Goal: Task Accomplishment & Management: Use online tool/utility

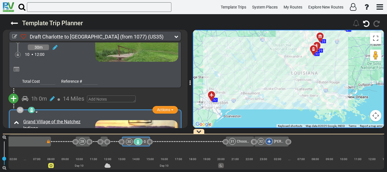
click at [83, 140] on div "28" at bounding box center [82, 141] width 7 height 7
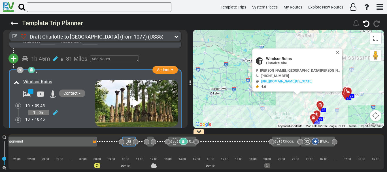
scroll to position [3027, 0]
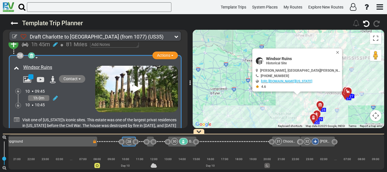
click at [274, 57] on span "Windsor Ruins" at bounding box center [303, 58] width 74 height 5
copy div "Windsor Ruins"
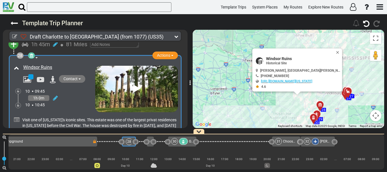
click at [17, 117] on icon at bounding box center [17, 120] width 6 height 6
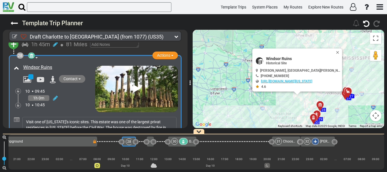
scroll to position [6, 0]
click at [129, 117] on textarea "Visit one of Mississippi's iconic sites. This estate was one of the largest pri…" at bounding box center [99, 124] width 154 height 15
type textarea "Visit one of [US_STATE]'s iconic sites. This estate was one of the largest priv…"
click at [111, 135] on div "Total Cost Reference #" at bounding box center [99, 139] width 157 height 9
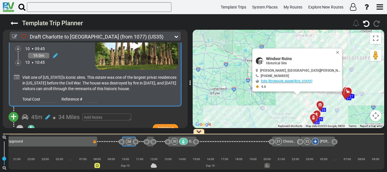
scroll to position [3081, 0]
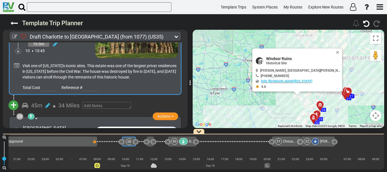
click at [82, 125] on div "[GEOGRAPHIC_DATA]" at bounding box center [58, 128] width 71 height 7
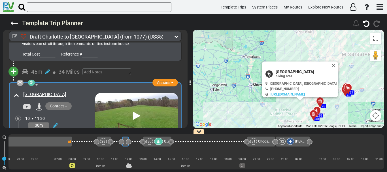
scroll to position [3119, 0]
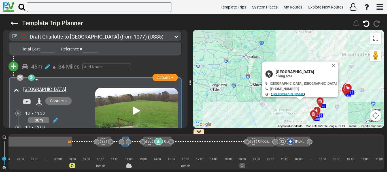
click at [283, 93] on link "[URL][DOMAIN_NAME]" at bounding box center [288, 94] width 34 height 4
click at [283, 71] on span "[GEOGRAPHIC_DATA]" at bounding box center [306, 71] width 61 height 5
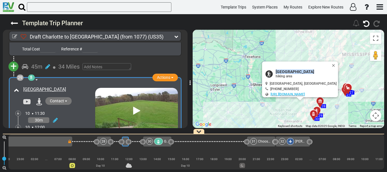
copy div "[GEOGRAPHIC_DATA]"
click at [138, 106] on icon at bounding box center [136, 110] width 7 height 9
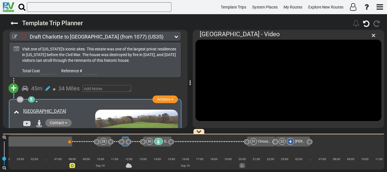
scroll to position [3097, 0]
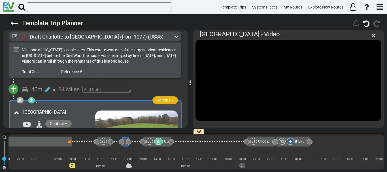
click at [158, 98] on span "Actions" at bounding box center [163, 100] width 13 height 5
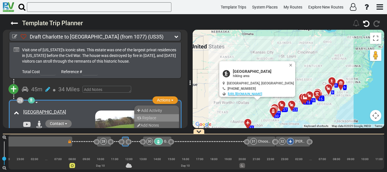
click at [156, 114] on li "Replace" at bounding box center [156, 117] width 45 height 7
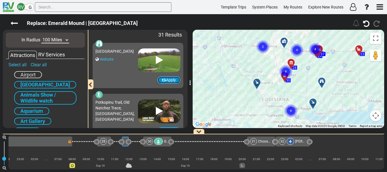
click at [163, 82] on button "Apply" at bounding box center [168, 80] width 23 height 8
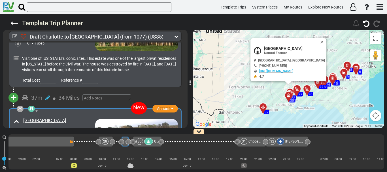
scroll to position [0, 2338]
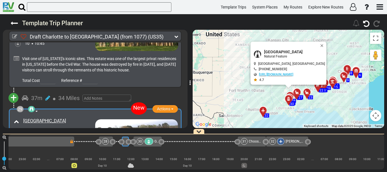
click at [56, 149] on icon at bounding box center [55, 152] width 5 height 6
click at [51, 141] on icon at bounding box center [49, 145] width 5 height 9
click at [61, 158] on icon at bounding box center [61, 161] width 6 height 6
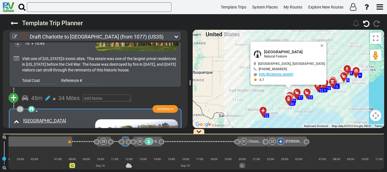
click at [30, 107] on icon at bounding box center [31, 109] width 4 height 4
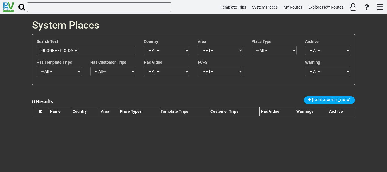
click at [94, 54] on input "[GEOGRAPHIC_DATA]" at bounding box center [86, 51] width 99 height 10
click at [94, 54] on input "Rosedown Plantation State Historic Site" at bounding box center [86, 51] width 99 height 10
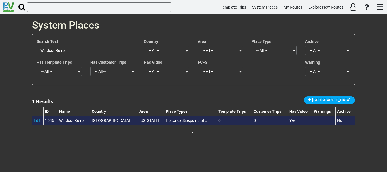
type input "Windsor Ruins"
click at [38, 120] on link "Edit" at bounding box center [37, 120] width 7 height 5
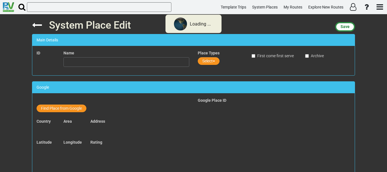
type input "Windsor Ruins"
type textarea "Visit one of Mississippi's iconic sites. This estate was one of the largest pri…"
type textarea "<iframe width="560" height="315" src="https://www.youtube.com/embed/ZpTJSXyVe-Y…"
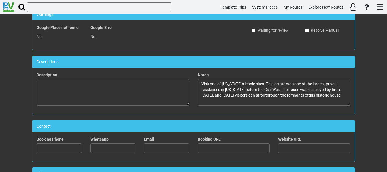
scroll to position [181, 0]
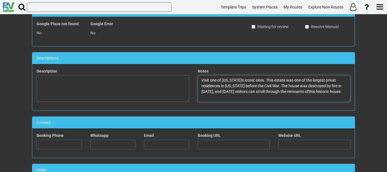
click at [304, 91] on textarea "Visit one of Mississippi's iconic sites. This estate was one of the largest pri…" at bounding box center [274, 88] width 153 height 27
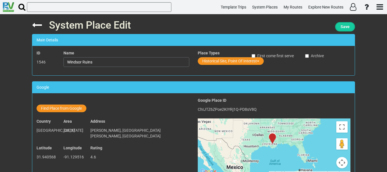
type textarea "Visit one of [US_STATE]'s iconic sites. This estate was one of the largest priv…"
click at [349, 27] on button "Save" at bounding box center [345, 26] width 20 height 9
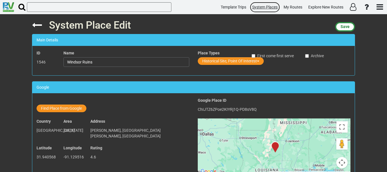
click at [266, 7] on span "System Places" at bounding box center [265, 7] width 26 height 5
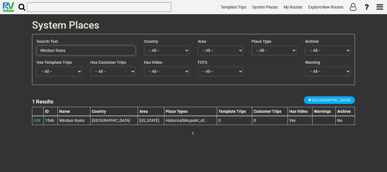
click at [101, 50] on input "Windsor Ruins" at bounding box center [86, 51] width 99 height 10
paste input "[GEOGRAPHIC_DATA]"
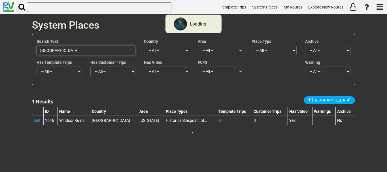
type input "[GEOGRAPHIC_DATA]"
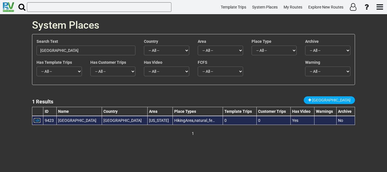
click at [35, 120] on link "Edit" at bounding box center [37, 120] width 7 height 5
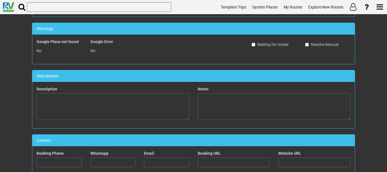
scroll to position [165, 0]
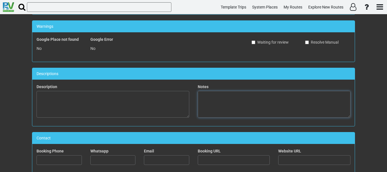
click at [221, 104] on textarea at bounding box center [274, 104] width 153 height 27
click at [246, 102] on textarea at bounding box center [274, 104] width 153 height 27
paste textarea "Emerald Mound is one of the largest Native American ceremonial mounds in the Un…"
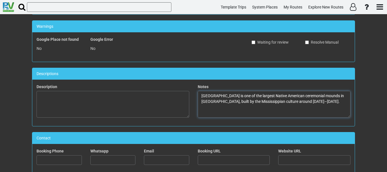
drag, startPoint x: 326, startPoint y: 101, endPoint x: 298, endPoint y: 100, distance: 27.5
click at [298, 100] on textarea "Emerald Mound is one of the largest Native American ceremonial mounds in the Un…" at bounding box center [274, 104] width 153 height 27
click at [316, 102] on textarea "Emerald Mound is one of the largest Native American ceremonial mounds in the Un…" at bounding box center [274, 104] width 153 height 27
drag, startPoint x: 332, startPoint y: 101, endPoint x: 235, endPoint y: 102, distance: 96.7
click at [235, 102] on textarea "Emerald Mound is one of the largest Native American ceremonial mounds in the Un…" at bounding box center [274, 104] width 153 height 27
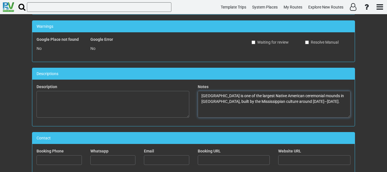
paste textarea "Built and used between the years 1200 C.E. (current era) and 1600 C.E"
click at [334, 100] on textarea "Emerald Mound is one of the largest Native American ceremonial mounds in the Un…" at bounding box center [274, 104] width 153 height 27
click at [335, 100] on textarea "Emerald Mound is one of the largest Native American ceremonial mounds in the Un…" at bounding box center [274, 104] width 153 height 27
click at [237, 100] on textarea "Emerald Mound is one of the largest Native American ceremonial mounds in the Un…" at bounding box center [274, 104] width 153 height 27
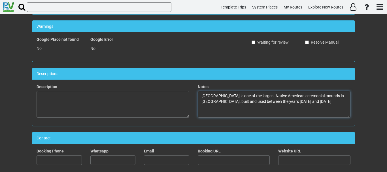
click at [335, 105] on textarea "[GEOGRAPHIC_DATA] is one of the largest Native American ceremonial mounds in [G…" at bounding box center [274, 104] width 153 height 27
paste textarea "offers visitors a glimpse into ancient Native American history and culture."
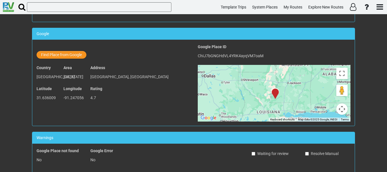
scroll to position [0, 0]
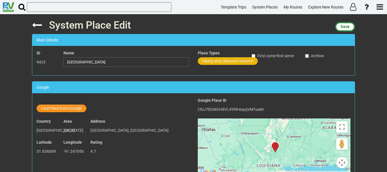
type textarea "Emerald Mound is one of the largest Native American ceremonial mounds in the Un…"
click at [206, 59] on button "hiking area, Natural Feature" at bounding box center [228, 61] width 60 height 8
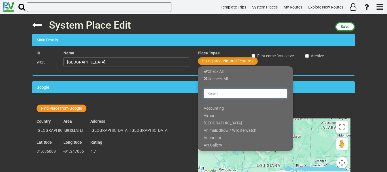
click at [222, 91] on input "text" at bounding box center [246, 94] width 84 height 10
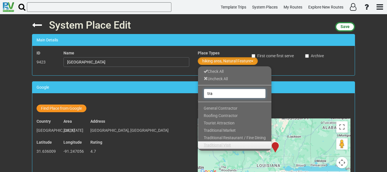
type input "tra"
click at [223, 147] on span "Traditional Visit" at bounding box center [217, 145] width 27 height 5
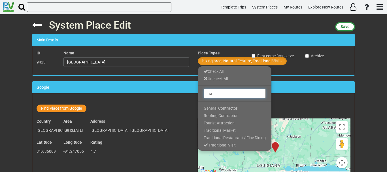
click at [244, 92] on input "tra" at bounding box center [235, 94] width 62 height 10
click at [345, 24] on button "Save" at bounding box center [345, 26] width 20 height 9
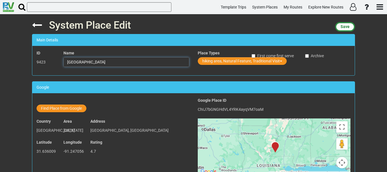
click at [115, 62] on input "[GEOGRAPHIC_DATA]" at bounding box center [127, 62] width 126 height 10
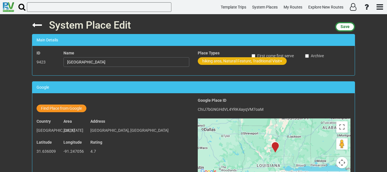
click at [220, 62] on button "hiking area, Natural Feature, Traditional Visit" at bounding box center [242, 61] width 89 height 8
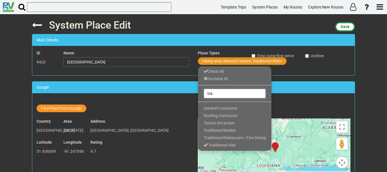
click at [224, 92] on input "tra" at bounding box center [235, 94] width 62 height 10
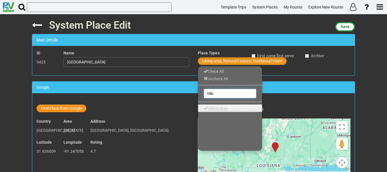
type input "hiki"
click at [219, 107] on span "hiking area" at bounding box center [218, 108] width 19 height 5
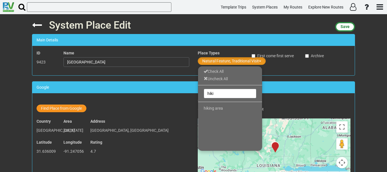
click at [319, 76] on div "System Place Edit Save Main Details ID 9423 Name Emerald Mound Place Types Natu…" at bounding box center [194, 93] width 332 height 158
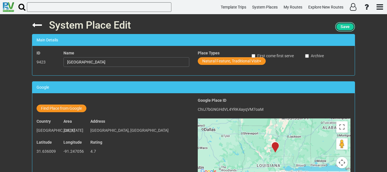
click at [343, 24] on button "Save" at bounding box center [345, 26] width 20 height 9
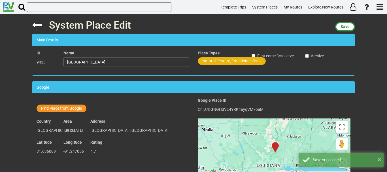
click at [224, 63] on button "Natural Feature, Traditional Visit" at bounding box center [232, 61] width 68 height 8
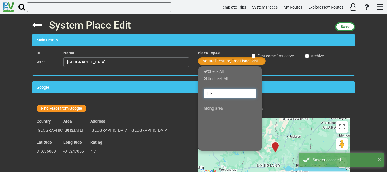
click at [220, 96] on input "hiki" at bounding box center [230, 94] width 53 height 10
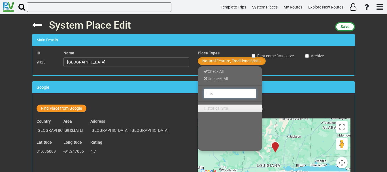
type input "his"
click at [223, 106] on span "Historical Site" at bounding box center [216, 108] width 24 height 5
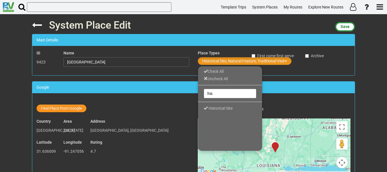
click at [297, 87] on div "Google" at bounding box center [193, 88] width 323 height 12
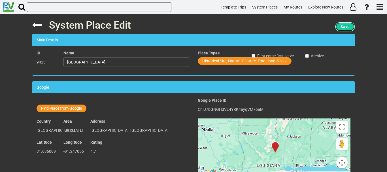
click at [349, 27] on button "Save" at bounding box center [345, 26] width 20 height 9
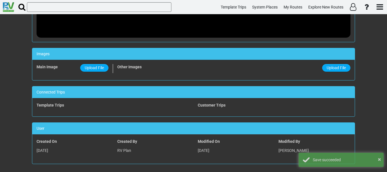
scroll to position [464, 0]
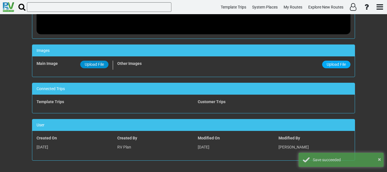
click at [98, 64] on span "Upload File" at bounding box center [94, 64] width 19 height 5
click at [0, 0] on input "Upload File" at bounding box center [0, 0] width 0 height 0
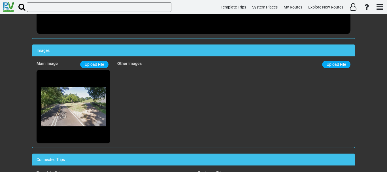
scroll to position [0, 0]
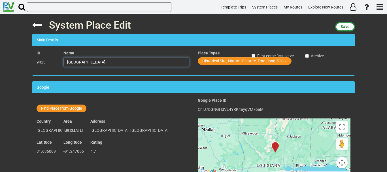
click at [126, 60] on input "[GEOGRAPHIC_DATA]" at bounding box center [127, 62] width 126 height 10
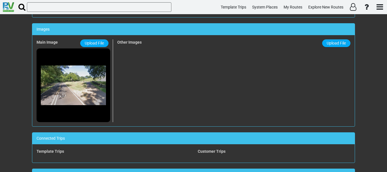
scroll to position [484, 0]
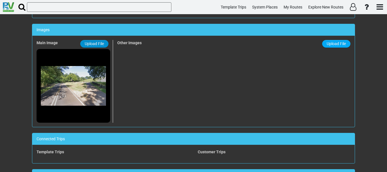
click at [96, 45] on span "Upload File" at bounding box center [94, 43] width 19 height 5
click at [0, 0] on input "Upload File" at bounding box center [0, 0] width 0 height 0
click at [333, 44] on span "Upload File" at bounding box center [336, 43] width 19 height 5
click at [0, 0] on input "Upload File" at bounding box center [0, 0] width 0 height 0
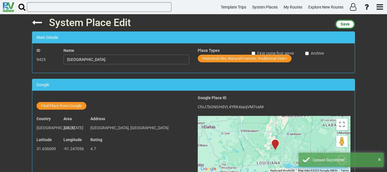
scroll to position [0, 0]
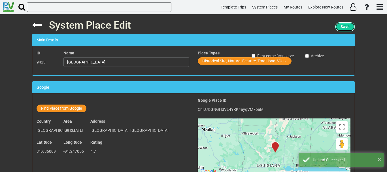
click at [344, 26] on span "Save" at bounding box center [345, 26] width 9 height 5
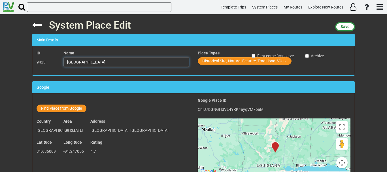
click at [107, 64] on input "[GEOGRAPHIC_DATA]" at bounding box center [127, 62] width 126 height 10
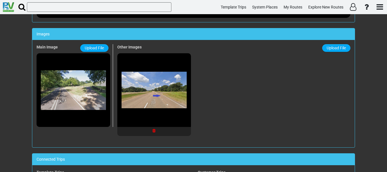
scroll to position [475, 0]
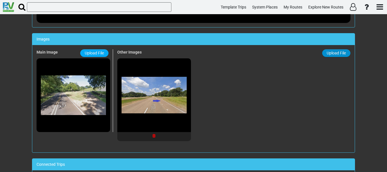
click at [323, 52] on label "Upload File" at bounding box center [336, 53] width 28 height 8
click at [0, 0] on input "Upload File" at bounding box center [0, 0] width 0 height 0
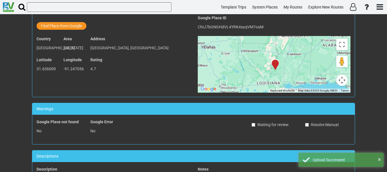
scroll to position [0, 0]
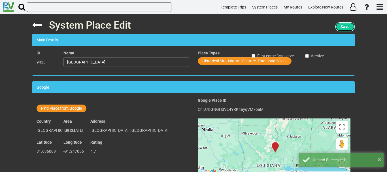
click at [347, 28] on span "Save" at bounding box center [345, 26] width 9 height 5
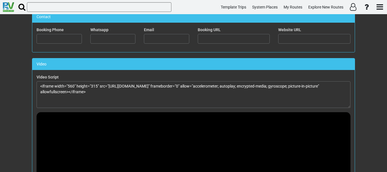
scroll to position [289, 0]
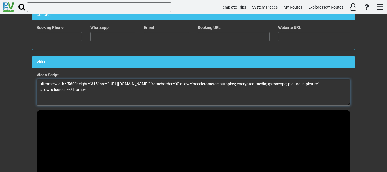
click at [69, 85] on textarea "<iframe width="560" height="315" src="https://www.youtube.com/embed/0-gwecVVIDU…" at bounding box center [194, 92] width 314 height 27
click at [98, 82] on textarea "<iframe width="100%" height="315" src="https://www.youtube.com/embed/0-gwecVVID…" at bounding box center [194, 92] width 314 height 27
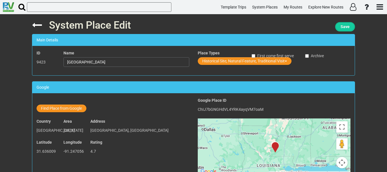
type textarea "<iframe width="100%" height="100%" src="https://www.youtube.com/embed/0-gwecVVI…"
click at [339, 26] on button "Save" at bounding box center [345, 26] width 20 height 9
click at [253, 6] on span "System Places" at bounding box center [265, 7] width 26 height 5
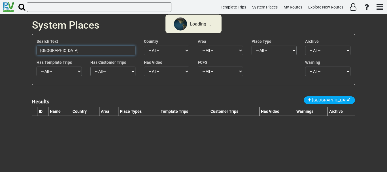
click at [104, 50] on input "[GEOGRAPHIC_DATA]" at bounding box center [86, 51] width 99 height 10
paste input "Peaceful Pines RV Park & Campgr"
type input "Peaceful [GEOGRAPHIC_DATA]"
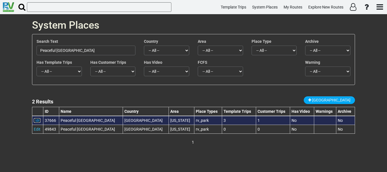
click at [37, 120] on link "Edit" at bounding box center [37, 120] width 7 height 5
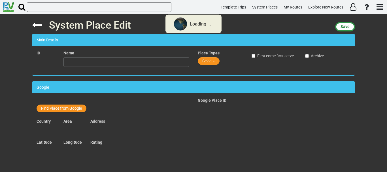
type input "Peaceful [GEOGRAPHIC_DATA]"
type input "[PHONE_NUMBER]"
type input "[EMAIL_ADDRESS][DOMAIN_NAME]"
type input "[URL][DOMAIN_NAME]"
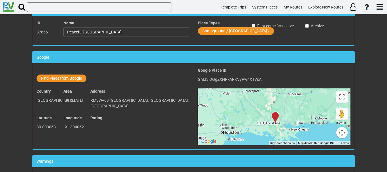
scroll to position [13, 0]
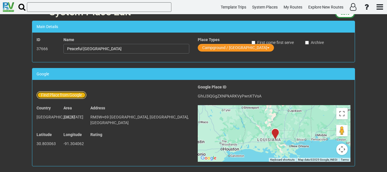
click at [63, 96] on button "Find Place from Google" at bounding box center [62, 95] width 50 height 8
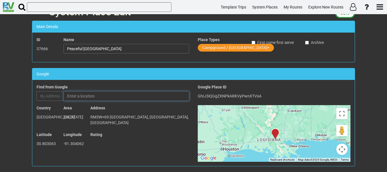
click at [87, 95] on input "text" at bounding box center [127, 96] width 126 height 10
paste input "Peaceful [GEOGRAPHIC_DATA]"
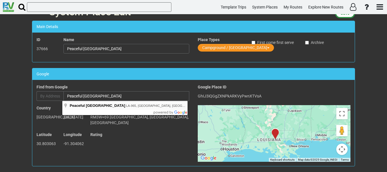
type input "Peaceful Pines RV Park & Campground, LA-965, Saint Francisville, LA, USA"
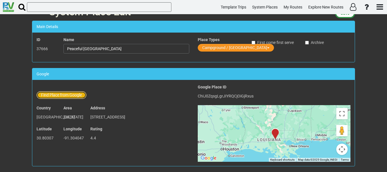
click at [63, 98] on button "Find Place from Google" at bounding box center [62, 95] width 50 height 8
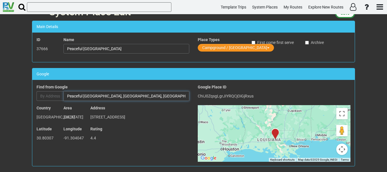
click at [94, 96] on input "Peaceful Pines RV Park & Campground, LA-965, Saint Francisville, LA, USA" at bounding box center [127, 96] width 126 height 10
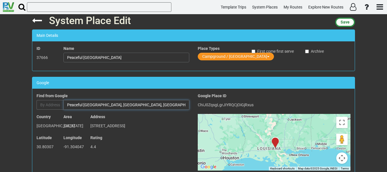
scroll to position [0, 0]
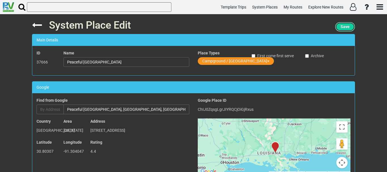
click at [348, 27] on span "Save" at bounding box center [345, 26] width 9 height 5
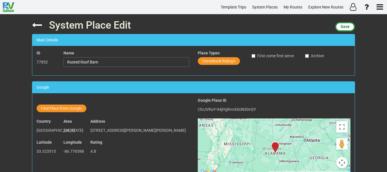
scroll to position [174, 0]
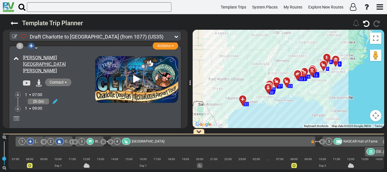
click at [268, 88] on div at bounding box center [270, 89] width 9 height 9
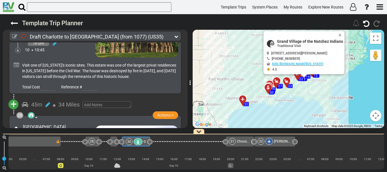
scroll to position [3080, 0]
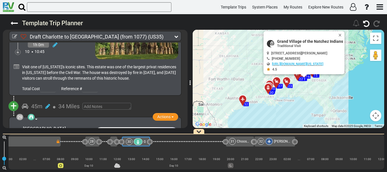
click at [33, 114] on div at bounding box center [31, 117] width 7 height 6
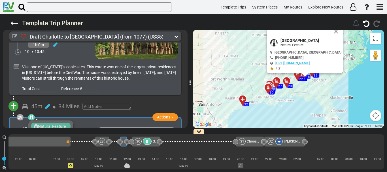
scroll to position [0, 2340]
click at [48, 138] on span "Traditional Visit" at bounding box center [54, 140] width 27 height 5
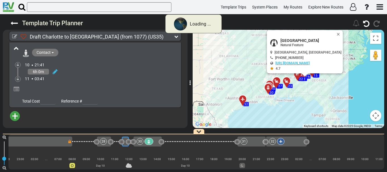
scroll to position [2684, 0]
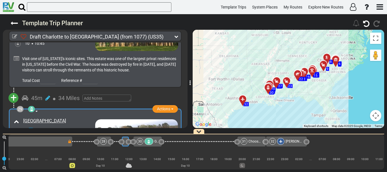
click at [147, 139] on div at bounding box center [149, 141] width 9 height 7
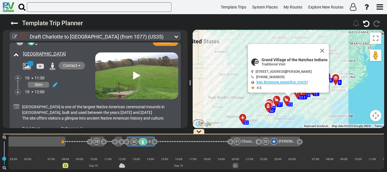
scroll to position [0, 2351]
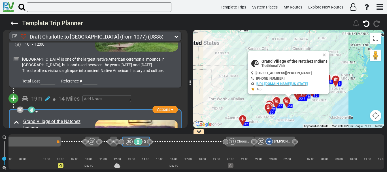
click at [33, 107] on icon at bounding box center [32, 109] width 6 height 5
click at [76, 155] on div "2h 0m" at bounding box center [60, 159] width 70 height 8
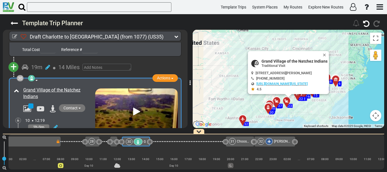
scroll to position [3247, 0]
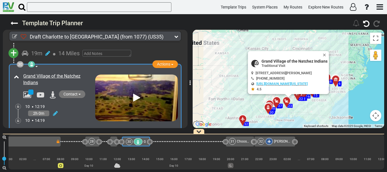
click at [55, 109] on div at bounding box center [54, 113] width 7 height 8
click at [54, 111] on icon at bounding box center [55, 114] width 5 height 6
click at [50, 102] on icon at bounding box center [49, 106] width 5 height 9
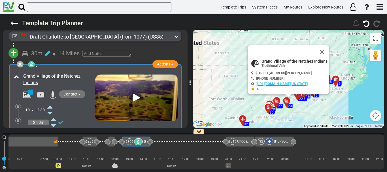
scroll to position [0, 2354]
click at [63, 120] on icon at bounding box center [61, 123] width 6 height 6
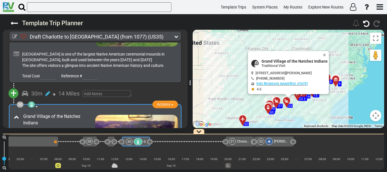
scroll to position [3202, 0]
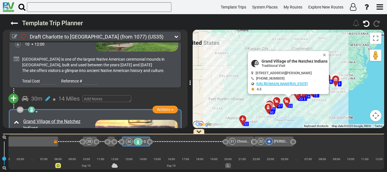
click at [28, 137] on icon at bounding box center [27, 140] width 8 height 7
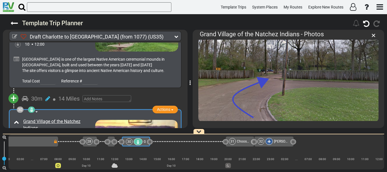
scroll to position [51, 0]
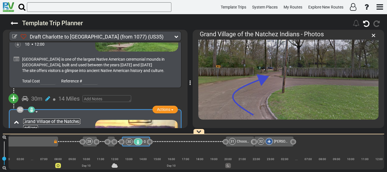
click at [36, 119] on link "Grand Village of the Natchez Indians" at bounding box center [51, 125] width 57 height 12
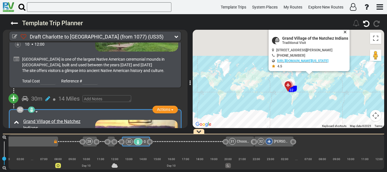
click at [350, 33] on button "Close" at bounding box center [346, 32] width 7 height 8
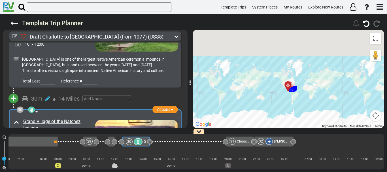
click at [71, 138] on div at bounding box center [70, 142] width 25 height 10
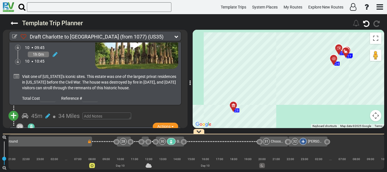
scroll to position [0, 2290]
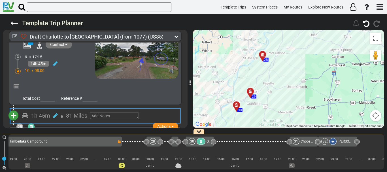
drag, startPoint x: 269, startPoint y: 116, endPoint x: 304, endPoint y: 58, distance: 67.9
click at [304, 58] on div "To activate drag with keyboard, press Alt + Enter. Once in keyboard drag state,…" at bounding box center [289, 79] width 192 height 98
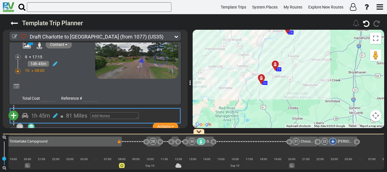
drag, startPoint x: 225, startPoint y: 109, endPoint x: 255, endPoint y: 75, distance: 45.6
click at [255, 75] on div "To activate drag with keyboard, press Alt + Enter. Once in keyboard drag state,…" at bounding box center [289, 79] width 192 height 98
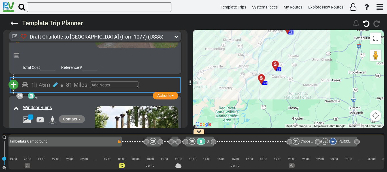
scroll to position [2986, 0]
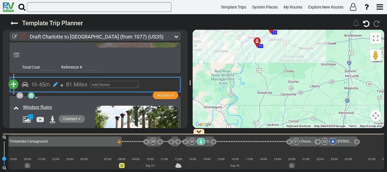
drag, startPoint x: 255, startPoint y: 100, endPoint x: 250, endPoint y: 58, distance: 41.6
click at [250, 58] on div "To activate drag with keyboard, press Alt + Enter. Once in keyboard drag state,…" at bounding box center [289, 79] width 192 height 98
click at [259, 41] on div at bounding box center [259, 43] width 9 height 9
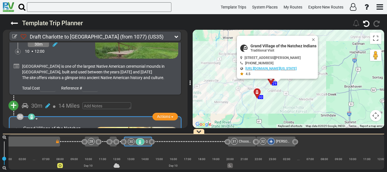
scroll to position [0, 2354]
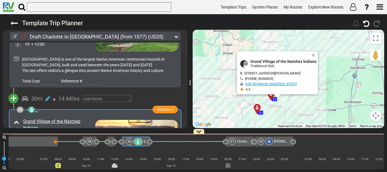
click at [259, 60] on span "Grand Village of the Natchez Indians" at bounding box center [284, 61] width 66 height 5
copy div "Grand Village of the Natchez Indians"
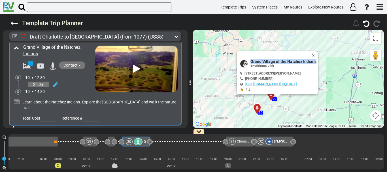
click at [15, 129] on span "+" at bounding box center [13, 135] width 6 height 13
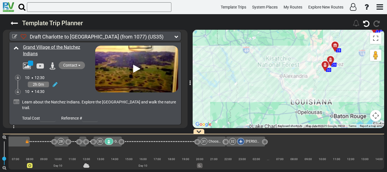
click at [34, 142] on li "Add Atraction" at bounding box center [31, 145] width 45 height 7
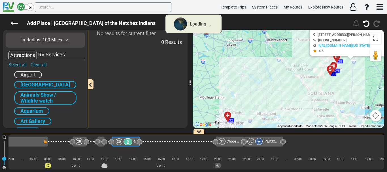
scroll to position [0, 2354]
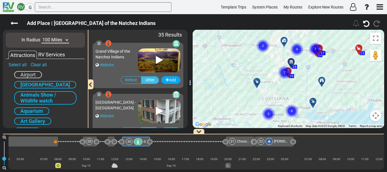
click at [55, 56] on div "RV Services" at bounding box center [51, 54] width 29 height 7
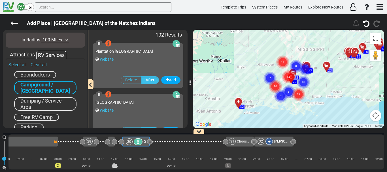
click at [321, 85] on div "To activate drag with keyboard, press Alt + Enter. Once in keyboard drag state,…" at bounding box center [289, 79] width 192 height 98
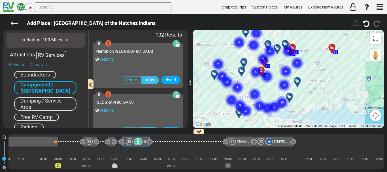
click at [261, 96] on gmp-advanced-marker "5" at bounding box center [268, 101] width 14 height 15
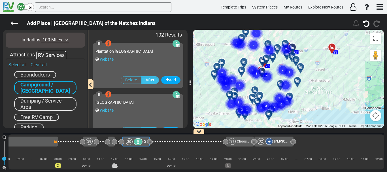
click at [267, 90] on div "To navigate, press the arrow keys. To activate drag with keyboard, press Alt + …" at bounding box center [289, 79] width 192 height 98
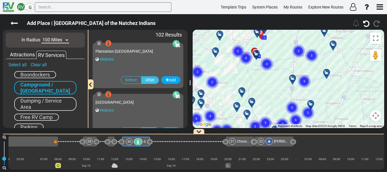
click at [274, 106] on div "To activate drag with keyboard, press Alt + Enter. Once in keyboard drag state,…" at bounding box center [289, 79] width 192 height 98
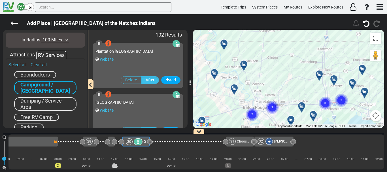
drag, startPoint x: 226, startPoint y: 84, endPoint x: 242, endPoint y: 48, distance: 40.0
click at [242, 48] on div "To activate drag with keyboard, press Alt + Enter. Once in keyboard drag state,…" at bounding box center [289, 79] width 192 height 98
click at [229, 62] on div "To activate drag with keyboard, press Alt + Enter. Once in keyboard drag state,…" at bounding box center [289, 79] width 192 height 98
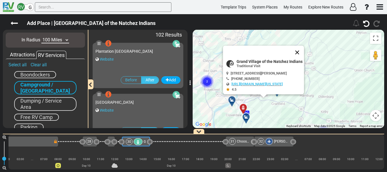
click at [304, 51] on button "Close" at bounding box center [298, 53] width 14 height 14
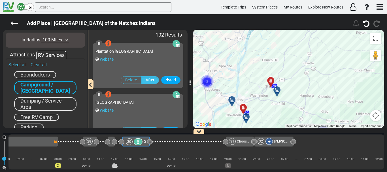
drag, startPoint x: 321, startPoint y: 96, endPoint x: 331, endPoint y: 24, distance: 72.8
click at [331, 24] on div "Add Place | [GEOGRAPHIC_DATA] of the Natchez Indians" at bounding box center [193, 93] width 387 height 158
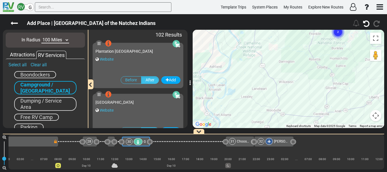
drag, startPoint x: 291, startPoint y: 89, endPoint x: 293, endPoint y: 15, distance: 74.6
click at [293, 15] on div "Add Place | [GEOGRAPHIC_DATA] of the Natchez Indians" at bounding box center [193, 93] width 387 height 158
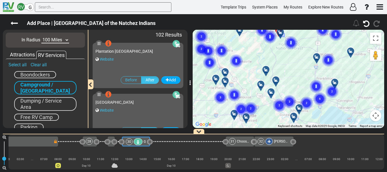
drag, startPoint x: 284, startPoint y: 93, endPoint x: 287, endPoint y: 85, distance: 8.5
click at [287, 85] on div "To navigate, press the arrow keys. To activate drag with keyboard, press Alt + …" at bounding box center [289, 79] width 192 height 98
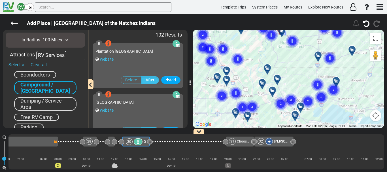
click at [287, 85] on div "To navigate, press the arrow keys. To activate drag with keyboard, press Alt + …" at bounding box center [289, 79] width 192 height 98
click at [287, 85] on div "To activate drag with keyboard, press Alt + Enter. Once in keyboard drag state,…" at bounding box center [289, 79] width 192 height 98
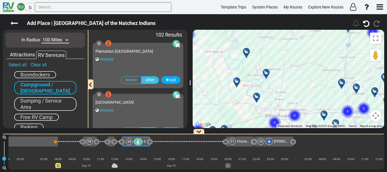
click at [267, 74] on div at bounding box center [268, 74] width 9 height 9
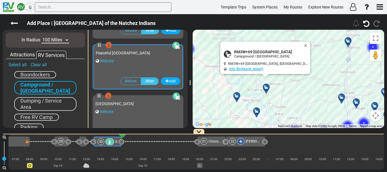
scroll to position [714, 0]
click at [304, 43] on button "Close" at bounding box center [307, 46] width 7 height 8
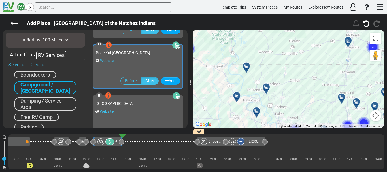
click at [139, 54] on span "Peaceful [GEOGRAPHIC_DATA]" at bounding box center [123, 52] width 54 height 5
click at [111, 58] on div "Website" at bounding box center [138, 61] width 85 height 6
click at [108, 60] on link "Website" at bounding box center [107, 60] width 14 height 5
click at [173, 79] on button "Add" at bounding box center [170, 81] width 19 height 8
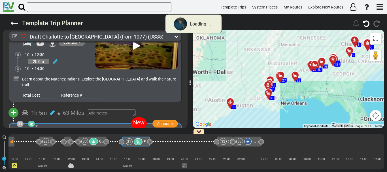
scroll to position [3309, 0]
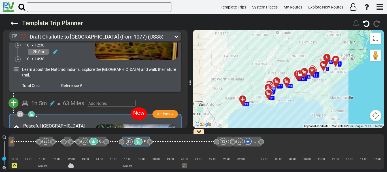
click at [114, 141] on div at bounding box center [114, 141] width 15 height 1
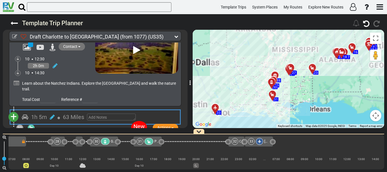
scroll to position [0, 2382]
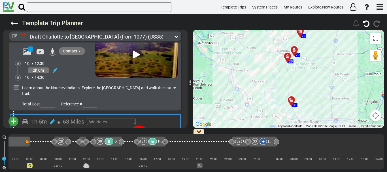
click at [41, 140] on div at bounding box center [42, 142] width 25 height 10
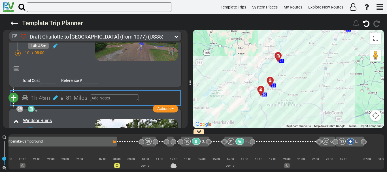
scroll to position [0, 2290]
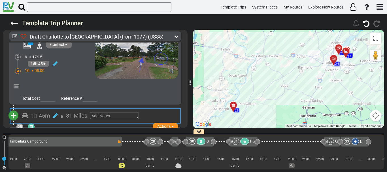
click at [246, 140] on icon at bounding box center [244, 142] width 5 height 4
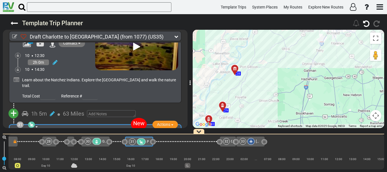
scroll to position [0, 2398]
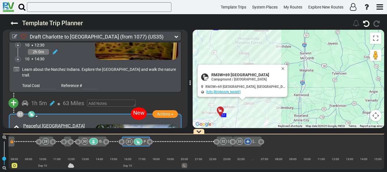
drag, startPoint x: 78, startPoint y: 88, endPoint x: 11, endPoint y: 78, distance: 67.6
click at [11, 114] on div "New 31 Campground / [GEOGRAPHIC_DATA] Actions Add Activity Replace Add Notes Se…" at bounding box center [95, 157] width 173 height 86
copy div "Peaceful [GEOGRAPHIC_DATA]"
click at [90, 123] on div "Peaceful [GEOGRAPHIC_DATA]" at bounding box center [58, 126] width 71 height 7
drag, startPoint x: 64, startPoint y: 84, endPoint x: 17, endPoint y: 72, distance: 48.4
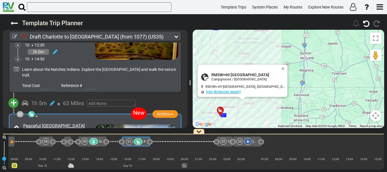
click at [17, 117] on div "New 31 Campground / [GEOGRAPHIC_DATA] Actions Add Activity Replace Add Notes Se…" at bounding box center [95, 156] width 166 height 79
copy div "Peaceful [GEOGRAPHIC_DATA]"
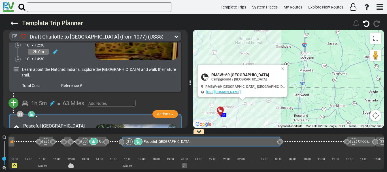
drag, startPoint x: 151, startPoint y: 142, endPoint x: 281, endPoint y: 156, distance: 131.2
click at [281, 156] on div "1 [PERSON_NAME][GEOGRAPHIC_DATA][PERSON_NAME]" at bounding box center [197, 151] width 376 height 35
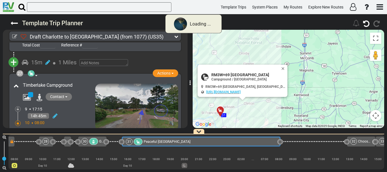
scroll to position [0, 0]
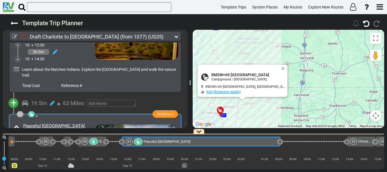
click at [57, 154] on icon at bounding box center [55, 157] width 5 height 6
click at [53, 164] on icon at bounding box center [53, 168] width 5 height 9
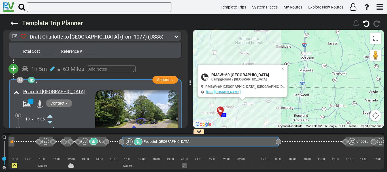
scroll to position [3352, 0]
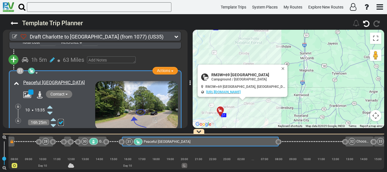
click at [63, 120] on icon at bounding box center [61, 123] width 6 height 6
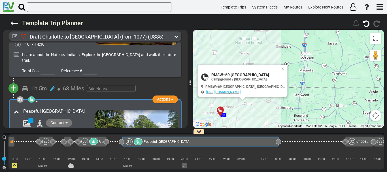
scroll to position [3309, 0]
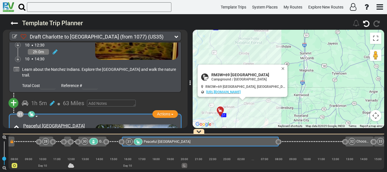
click at [19, 161] on div at bounding box center [18, 164] width 6 height 6
click at [18, 163] on icon at bounding box center [18, 164] width 2 height 3
click at [99, 141] on div "30 Grand Village of the Natchez [DEMOGRAPHIC_DATA]" at bounding box center [92, 141] width 22 height 7
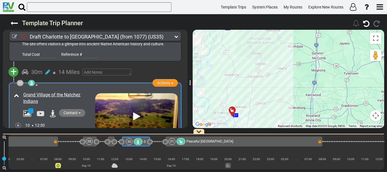
scroll to position [3228, 0]
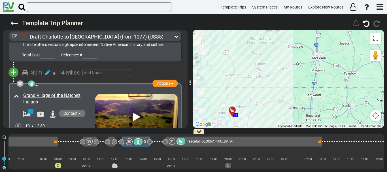
click at [74, 148] on span "Learn about the Natchez Indians. Explore the [GEOGRAPHIC_DATA] and walk the nat…" at bounding box center [99, 153] width 154 height 10
copy div "Learn about the Natchez Indians. Explore the [GEOGRAPHIC_DATA] and walk the nat…"
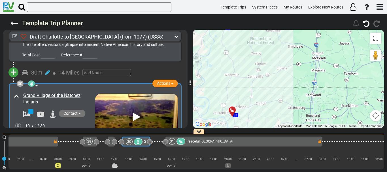
click at [221, 140] on span "Peaceful [GEOGRAPHIC_DATA]" at bounding box center [210, 142] width 47 height 4
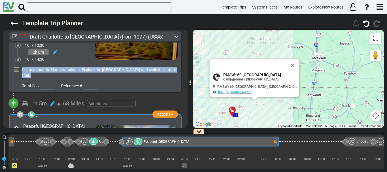
scroll to position [3309, 0]
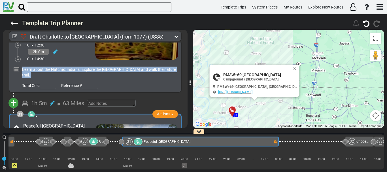
click at [30, 133] on div at bounding box center [30, 135] width 5 height 5
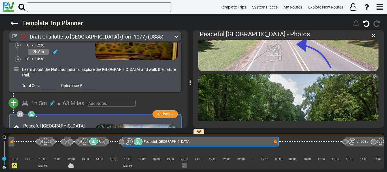
scroll to position [234, 0]
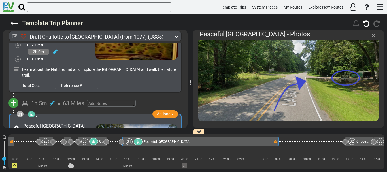
click at [373, 35] on span "×" at bounding box center [374, 35] width 4 height 9
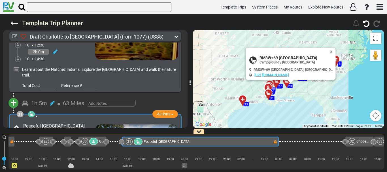
click at [329, 52] on button "Close" at bounding box center [332, 52] width 7 height 8
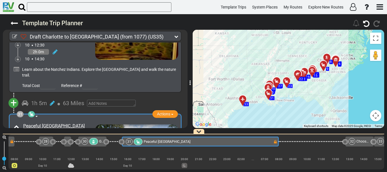
click at [99, 139] on div "Grand Village of the Natchez Indians" at bounding box center [101, 141] width 4 height 7
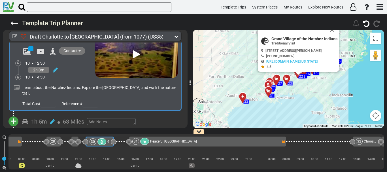
scroll to position [0, 2376]
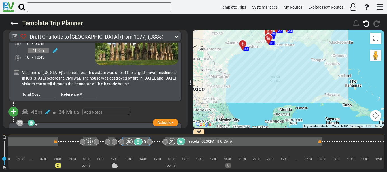
click at [80, 156] on div "10 11:30" at bounding box center [60, 159] width 70 height 6
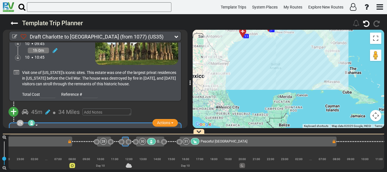
click at [135, 152] on icon at bounding box center [136, 156] width 7 height 9
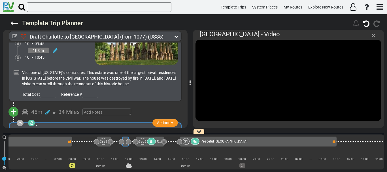
click at [374, 36] on span "×" at bounding box center [374, 35] width 4 height 9
